Goal: Task Accomplishment & Management: Manage account settings

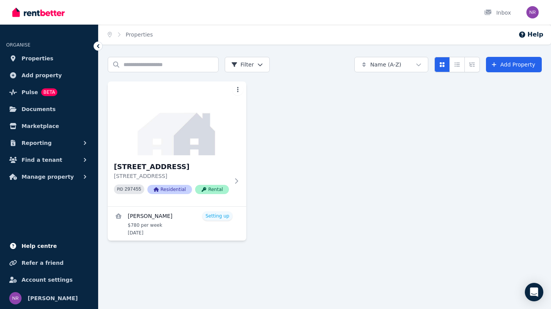
click at [41, 246] on span "Help centre" at bounding box center [39, 246] width 35 height 9
click at [537, 293] on icon "Open Intercom Messenger" at bounding box center [533, 292] width 9 height 10
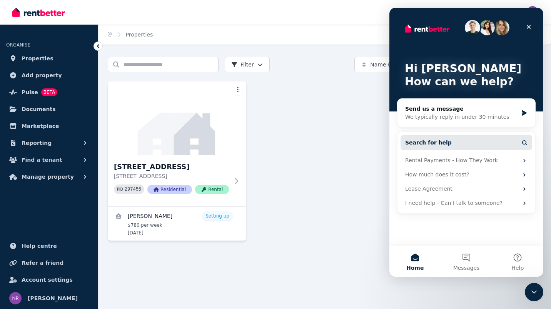
click at [432, 143] on span "Search for help" at bounding box center [428, 143] width 47 height 8
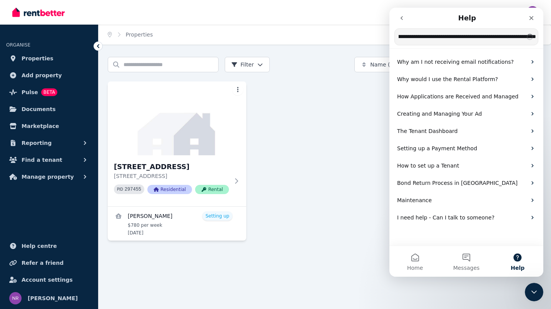
scroll to position [0, 362]
type input "**********"
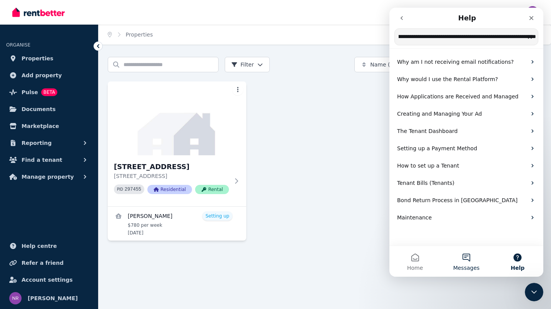
click at [466, 263] on button "Messages" at bounding box center [465, 261] width 51 height 31
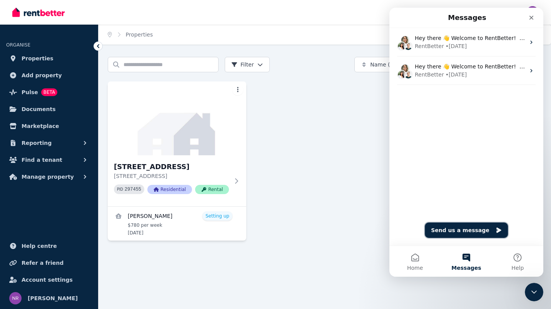
click at [470, 231] on button "Send us a message" at bounding box center [466, 230] width 83 height 15
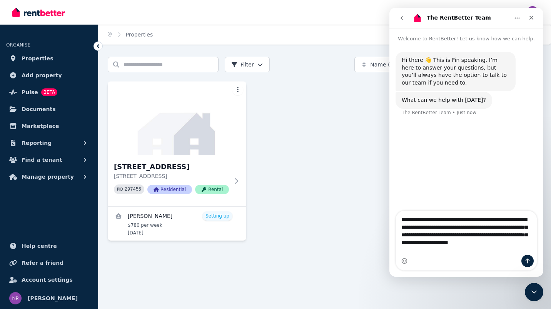
click at [485, 240] on textarea "**********" at bounding box center [466, 233] width 141 height 44
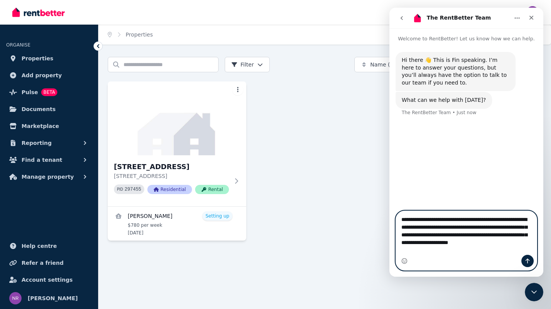
type textarea "**********"
click at [527, 261] on icon "Send a message…" at bounding box center [527, 261] width 6 height 6
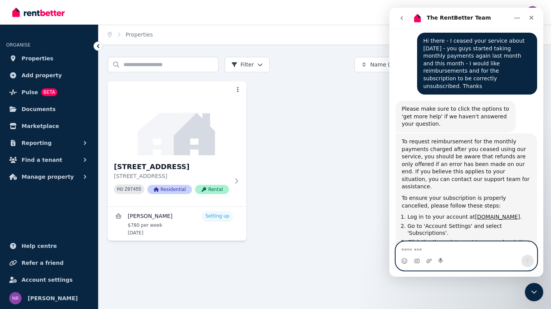
scroll to position [158, 0]
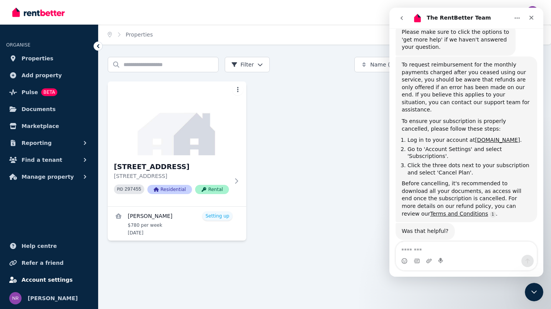
click at [41, 278] on span "Account settings" at bounding box center [47, 279] width 51 height 9
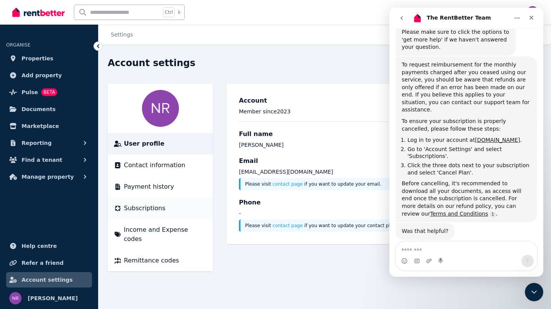
click at [148, 208] on span "Subscriptions" at bounding box center [145, 208] width 42 height 9
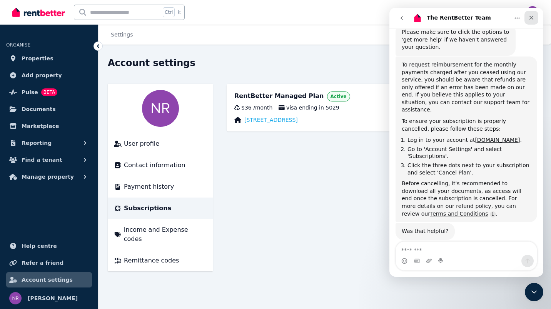
click at [533, 18] on icon "Close" at bounding box center [531, 18] width 6 height 6
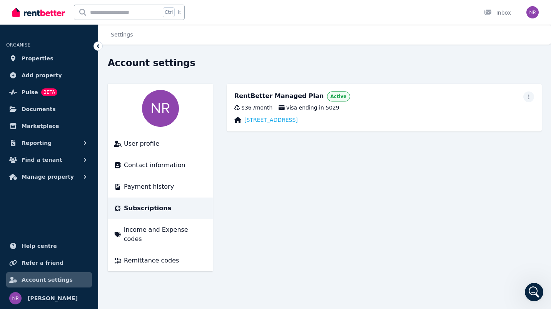
scroll to position [158, 0]
click at [528, 97] on icon "button" at bounding box center [528, 96] width 6 height 5
click at [474, 138] on span "Cancel plan" at bounding box center [494, 142] width 68 height 9
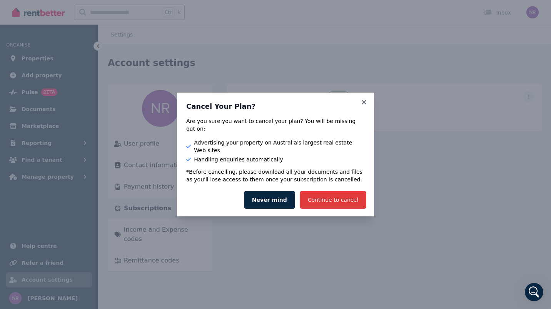
click at [333, 192] on button "Continue to cancel" at bounding box center [333, 200] width 67 height 18
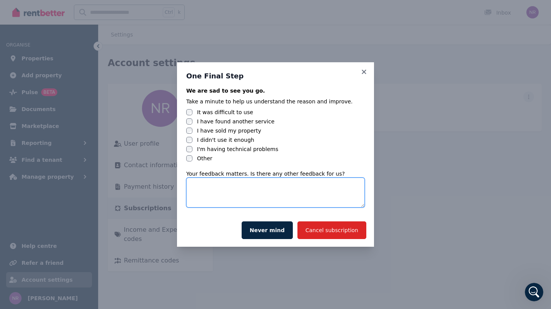
click at [212, 188] on textarea at bounding box center [275, 193] width 178 height 30
type textarea "**********"
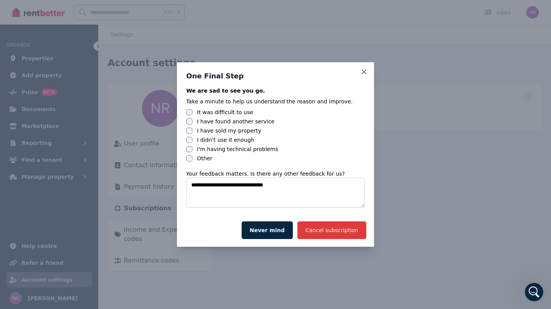
click at [333, 228] on button "Cancel subscription" at bounding box center [331, 231] width 69 height 18
click at [342, 236] on button "Cancel subscription" at bounding box center [331, 231] width 69 height 18
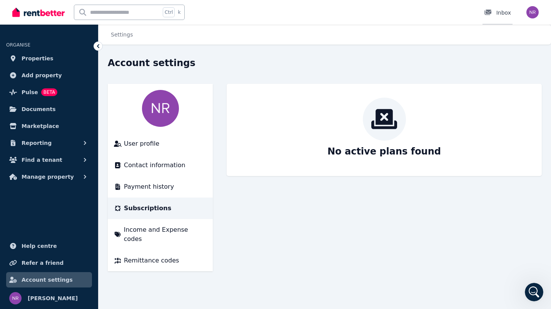
click at [501, 11] on div "Inbox" at bounding box center [497, 13] width 27 height 8
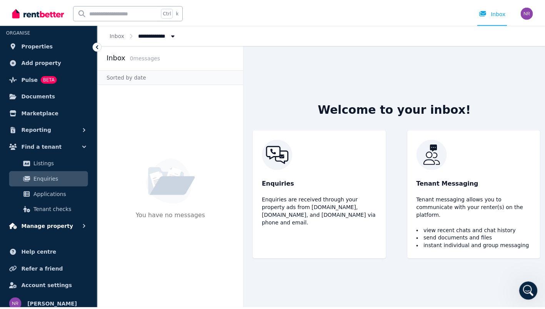
scroll to position [20, 0]
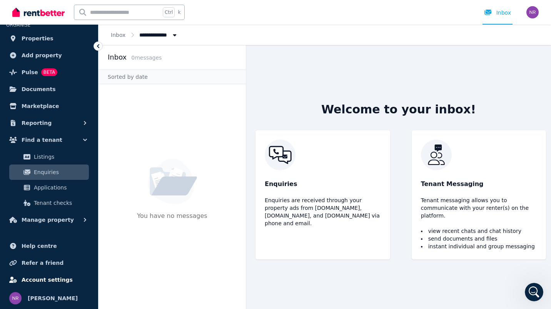
click at [32, 280] on span "Account settings" at bounding box center [47, 279] width 51 height 9
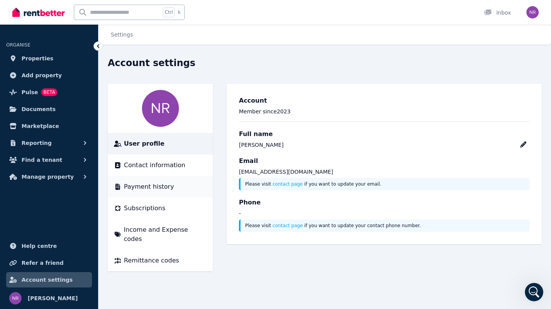
click at [142, 185] on span "Payment history" at bounding box center [149, 186] width 50 height 9
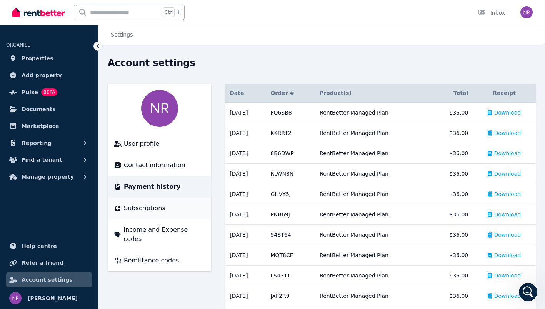
click at [142, 204] on span "Subscriptions" at bounding box center [145, 208] width 42 height 9
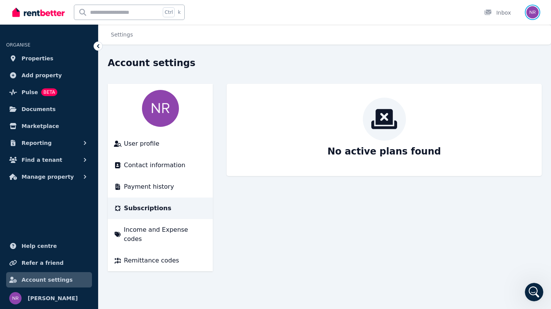
click at [535, 12] on img "button" at bounding box center [532, 12] width 12 height 12
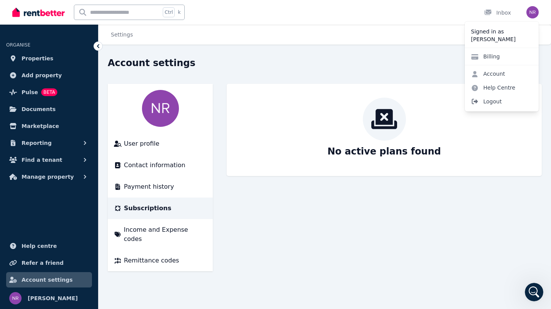
click at [499, 101] on span "Logout" at bounding box center [502, 102] width 74 height 14
